Goal: Book appointment/travel/reservation

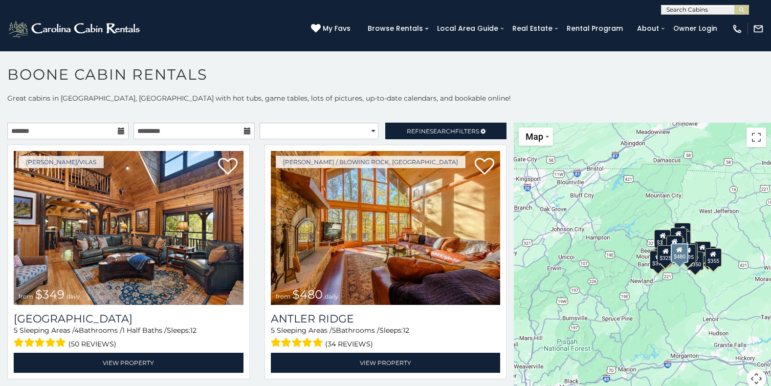
scroll to position [5, 0]
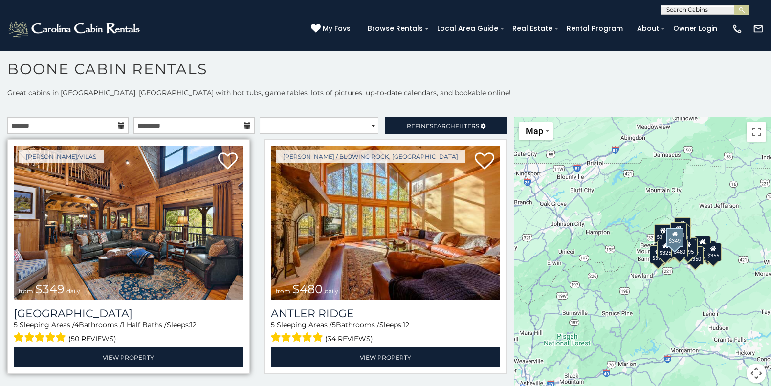
click at [157, 230] on img at bounding box center [129, 223] width 230 height 154
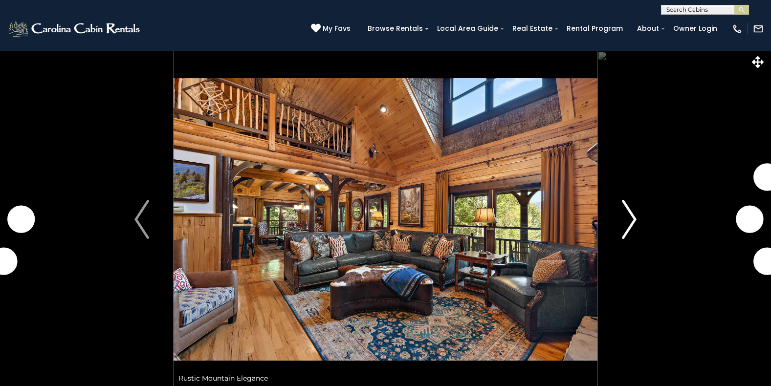
click at [633, 222] on img "Next" at bounding box center [629, 219] width 15 height 39
